Goal: Task Accomplishment & Management: Use online tool/utility

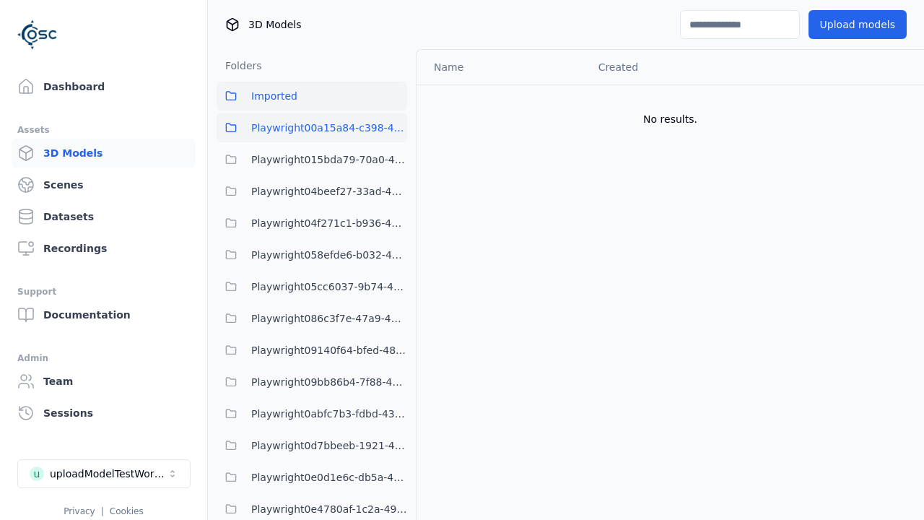
click at [295, 127] on span "Playwright00a15a84-c398-4ef4-9da8-38c036397b1e" at bounding box center [329, 127] width 156 height 17
click at [314, 90] on button "Imported" at bounding box center [312, 96] width 191 height 29
click at [834, 22] on button "Upload models" at bounding box center [858, 24] width 98 height 29
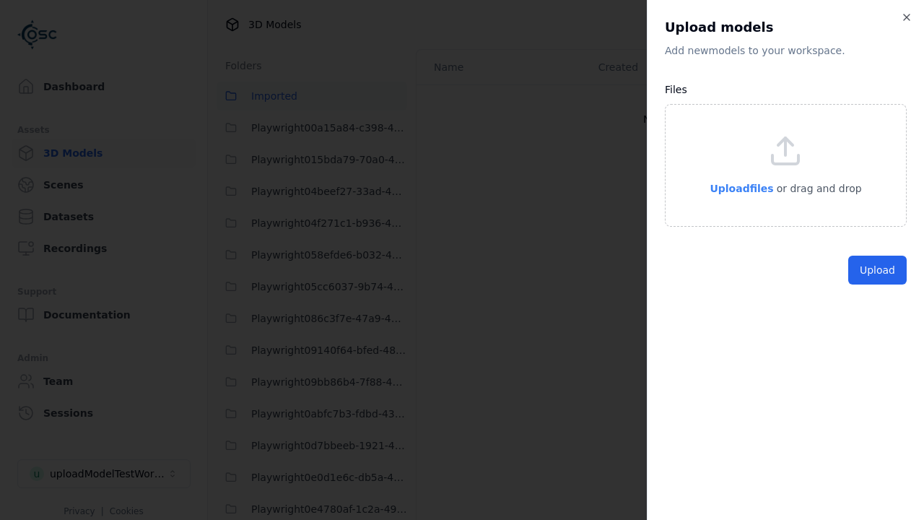
click at [745, 194] on span "Upload files" at bounding box center [742, 189] width 64 height 12
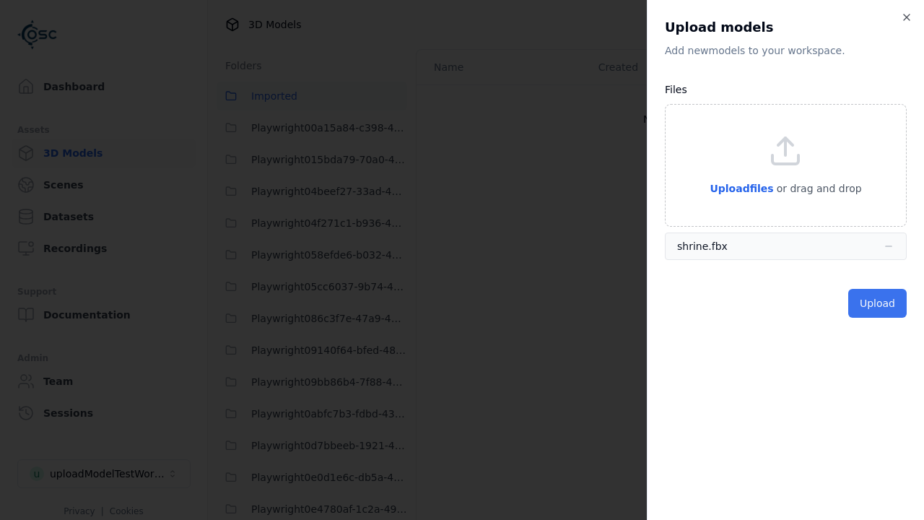
click at [883, 307] on button "Upload" at bounding box center [878, 303] width 58 height 29
